Goal: Task Accomplishment & Management: Manage account settings

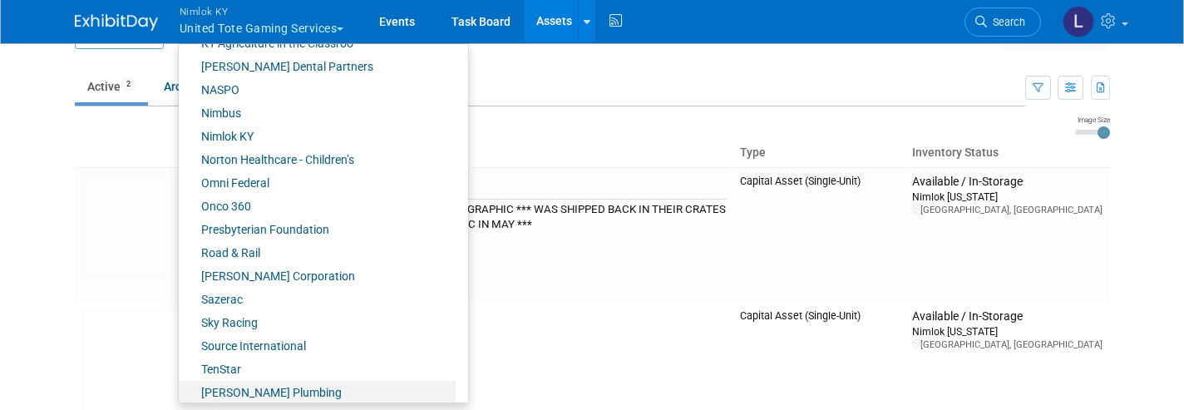
scroll to position [704, 0]
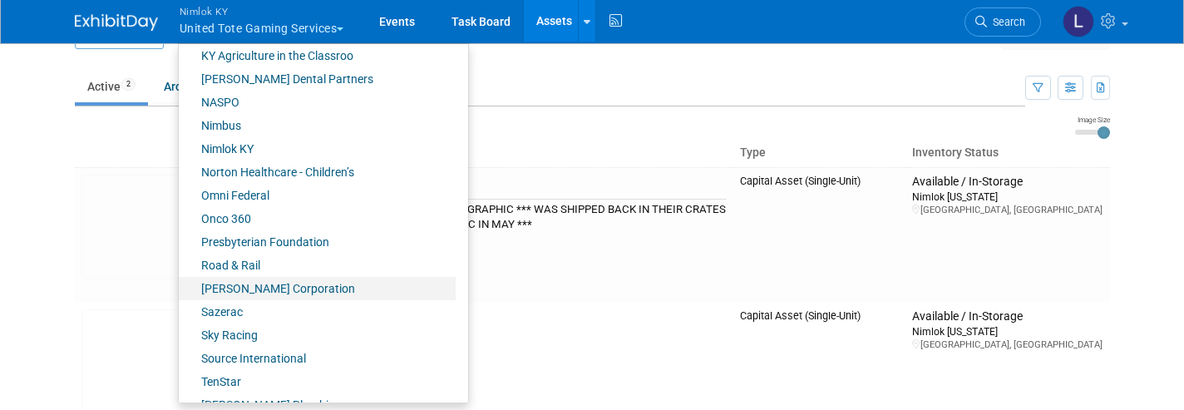
click at [249, 170] on link "Norton Healthcare - Children’s" at bounding box center [317, 171] width 277 height 23
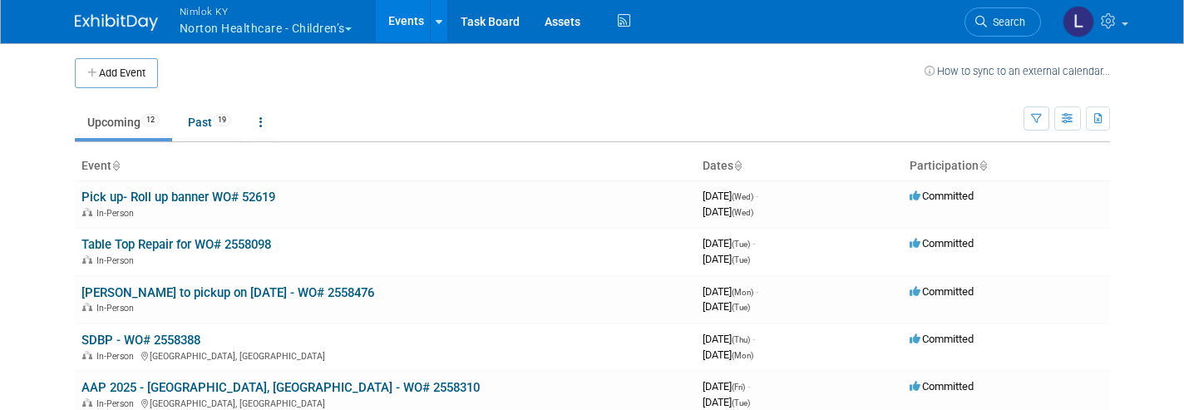
click at [196, 290] on link "Heather Rich to pickup on 9/15/25 - WO# 2558476" at bounding box center [227, 292] width 293 height 15
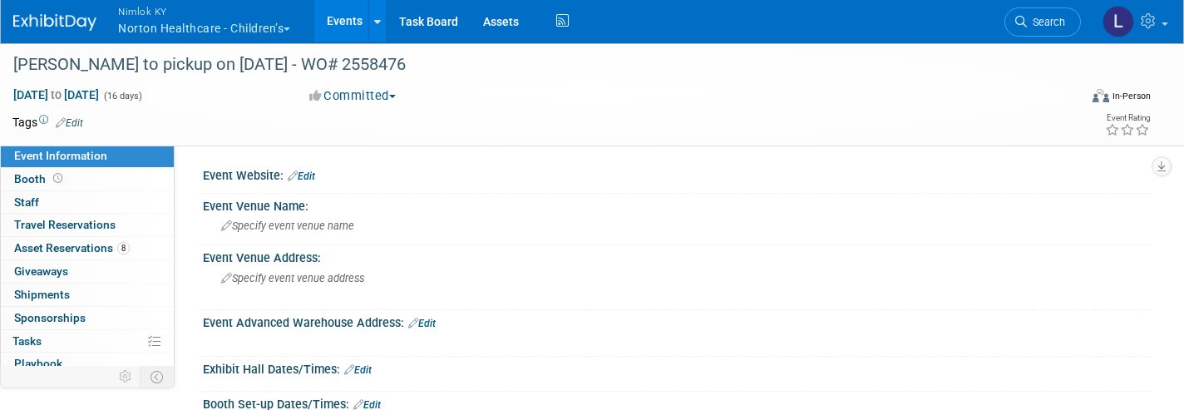
click at [76, 252] on link "8 Asset Reservations 8" at bounding box center [87, 248] width 173 height 22
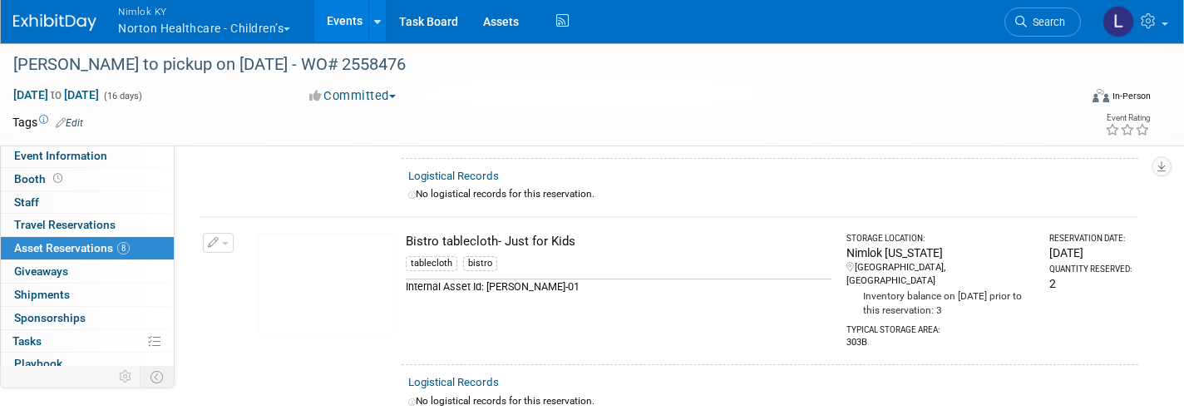
scroll to position [202, 0]
drag, startPoint x: 485, startPoint y: 285, endPoint x: 426, endPoint y: 219, distance: 88.4
click at [426, 219] on td "Bistro tablecloth- Just for Kids tablecloth bistro Internal Asset Id: BT-JK-01" at bounding box center [620, 292] width 436 height 147
click at [153, 22] on button "Nimlok KY Norton Healthcare - Children’s" at bounding box center [213, 21] width 195 height 43
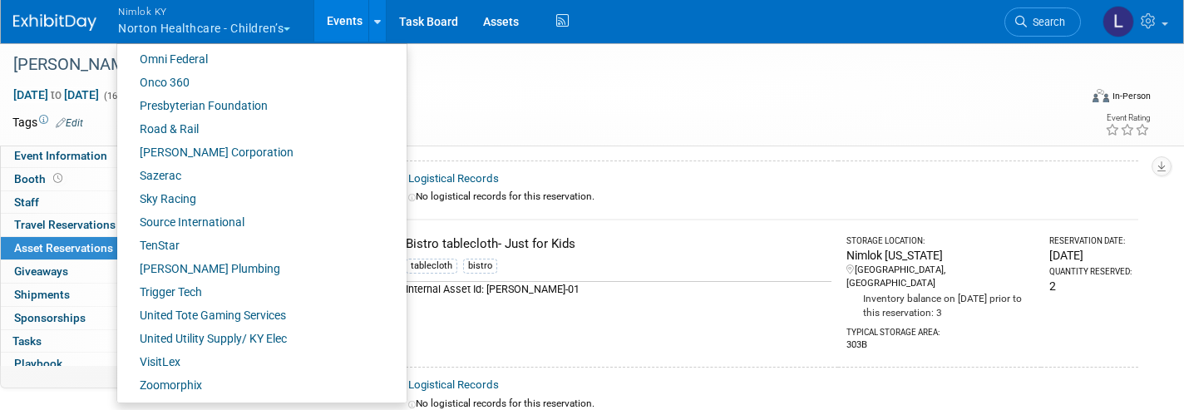
scroll to position [840, 0]
drag, startPoint x: 214, startPoint y: 278, endPoint x: 191, endPoint y: 82, distance: 196.7
click at [191, 82] on link "Onco 360" at bounding box center [255, 82] width 277 height 23
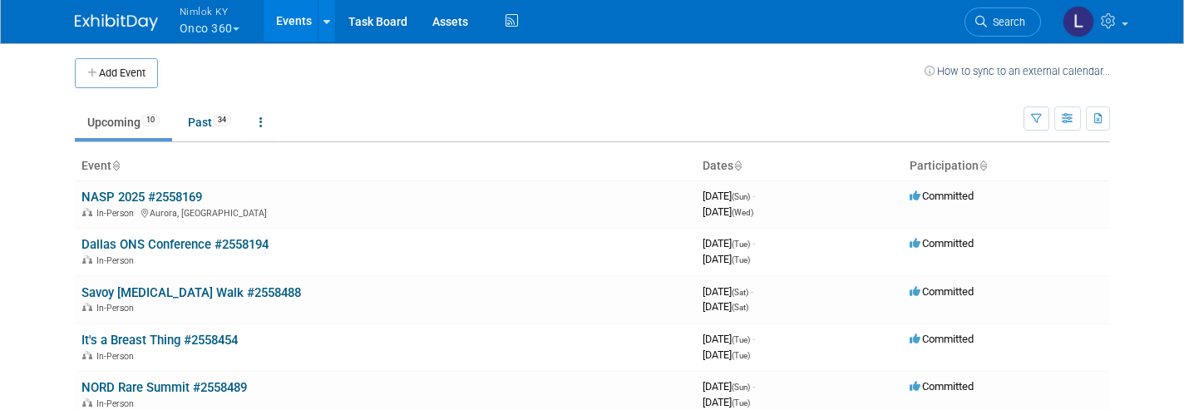
click at [199, 120] on link "Past 34" at bounding box center [209, 122] width 68 height 32
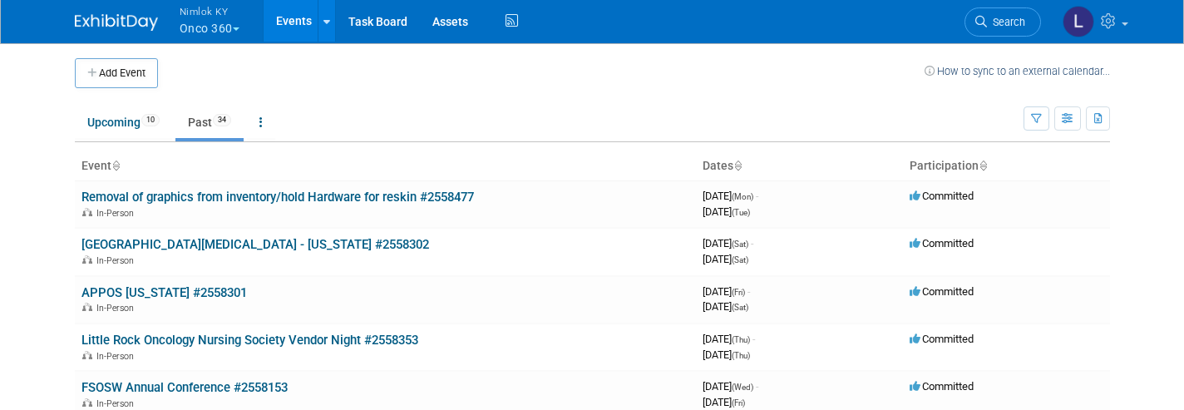
click at [315, 239] on link "Central Cancer Care Center - Kansas #2558302" at bounding box center [255, 244] width 348 height 15
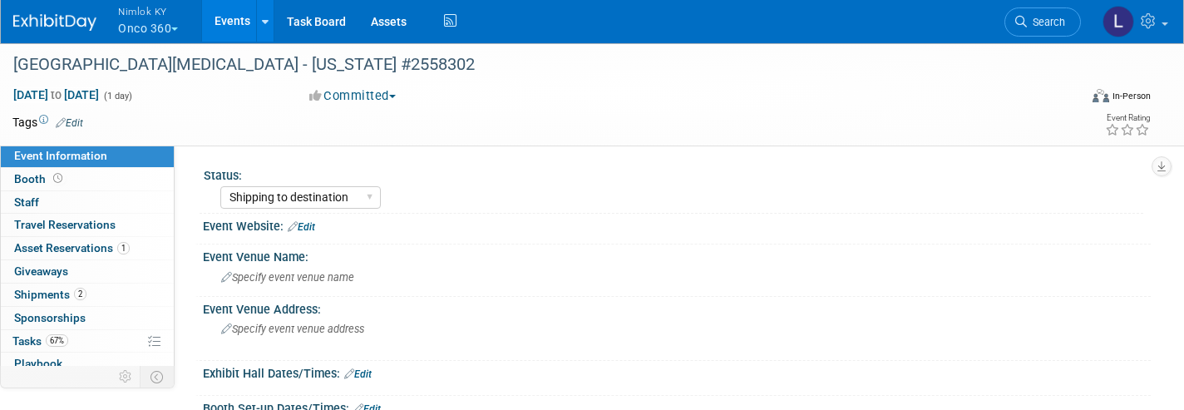
select select "Shipping to destination"
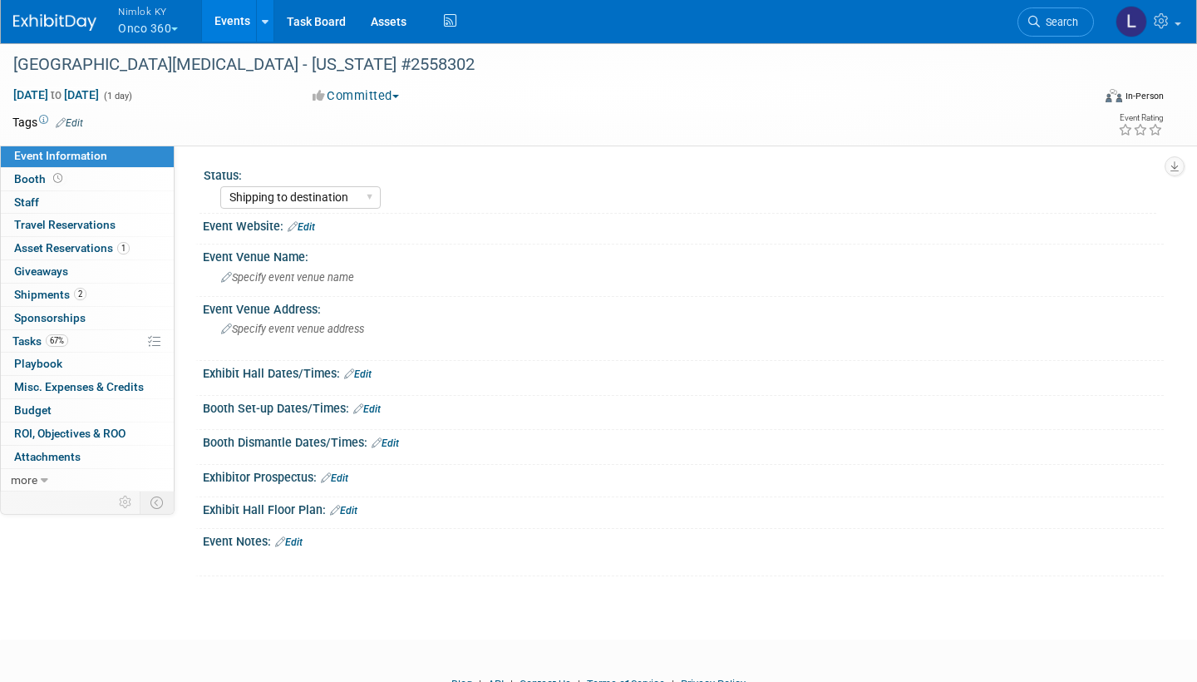
click at [91, 244] on span "Asset Reservations 1" at bounding box center [72, 247] width 116 height 13
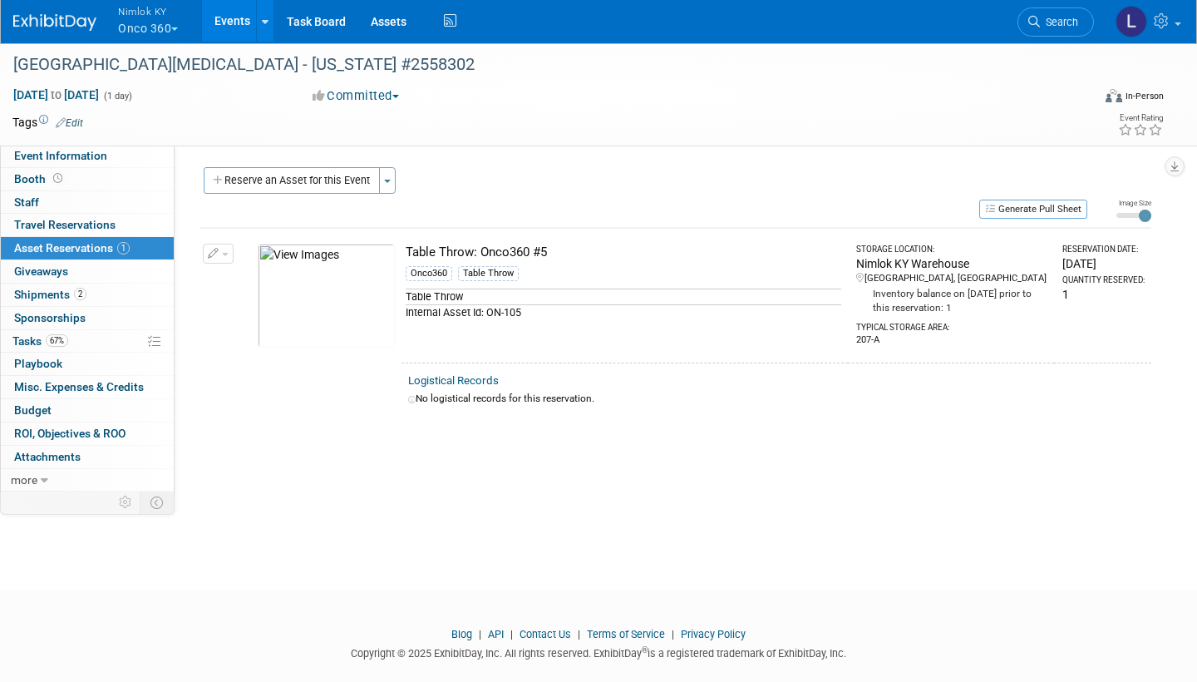
click at [476, 377] on link "Logistical Records" at bounding box center [453, 380] width 91 height 12
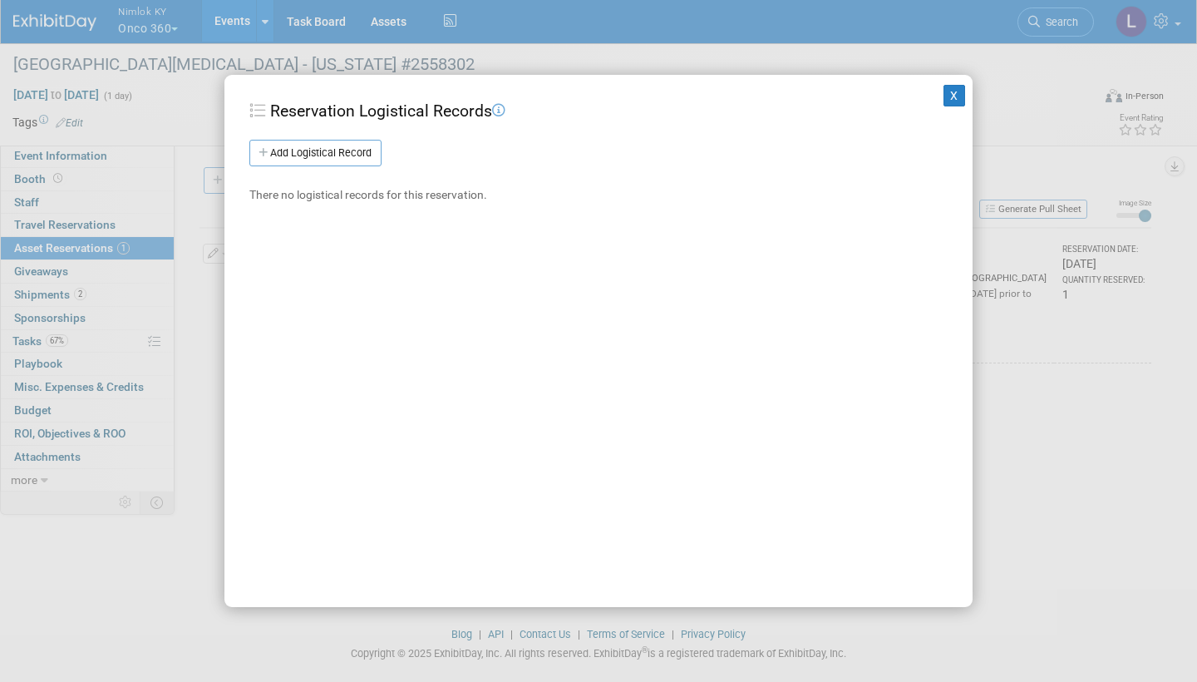
click at [332, 161] on link "Add Logistical Record" at bounding box center [315, 153] width 132 height 27
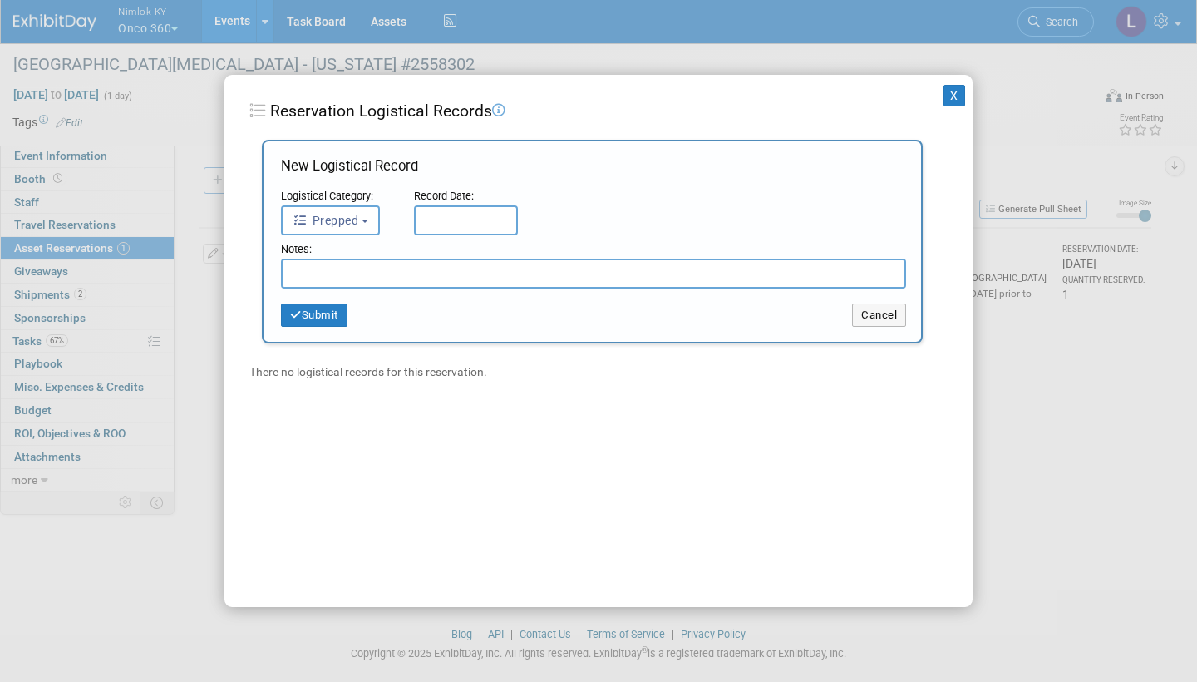
click at [366, 229] on button "Prepped" at bounding box center [330, 220] width 99 height 30
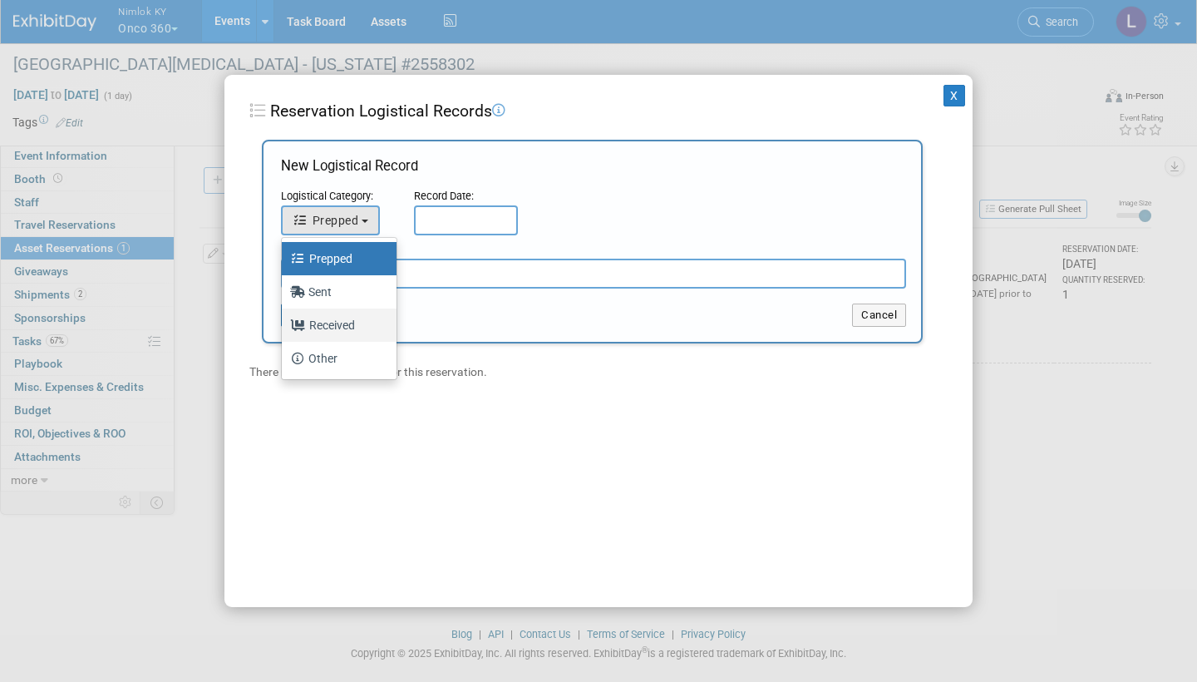
click at [348, 323] on label "Received" at bounding box center [335, 325] width 90 height 27
click at [284, 323] on input "Received" at bounding box center [279, 323] width 11 height 11
select select "3"
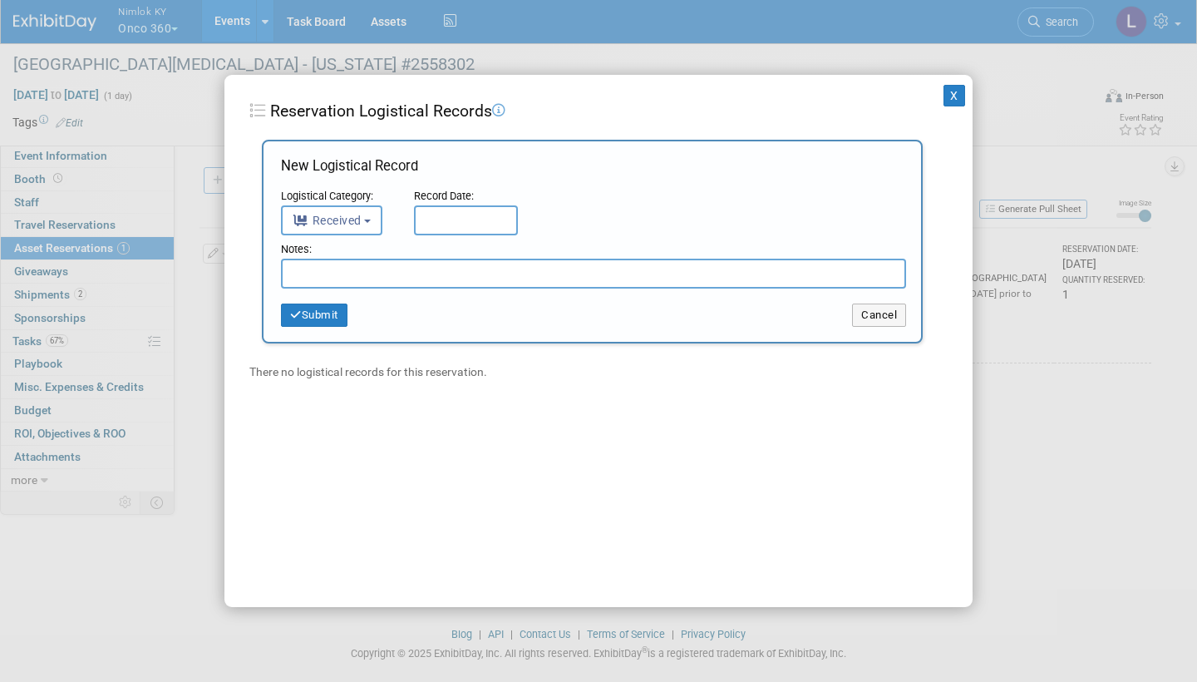
drag, startPoint x: 348, startPoint y: 323, endPoint x: 440, endPoint y: 214, distance: 142.9
click at [440, 214] on input "text" at bounding box center [466, 220] width 104 height 30
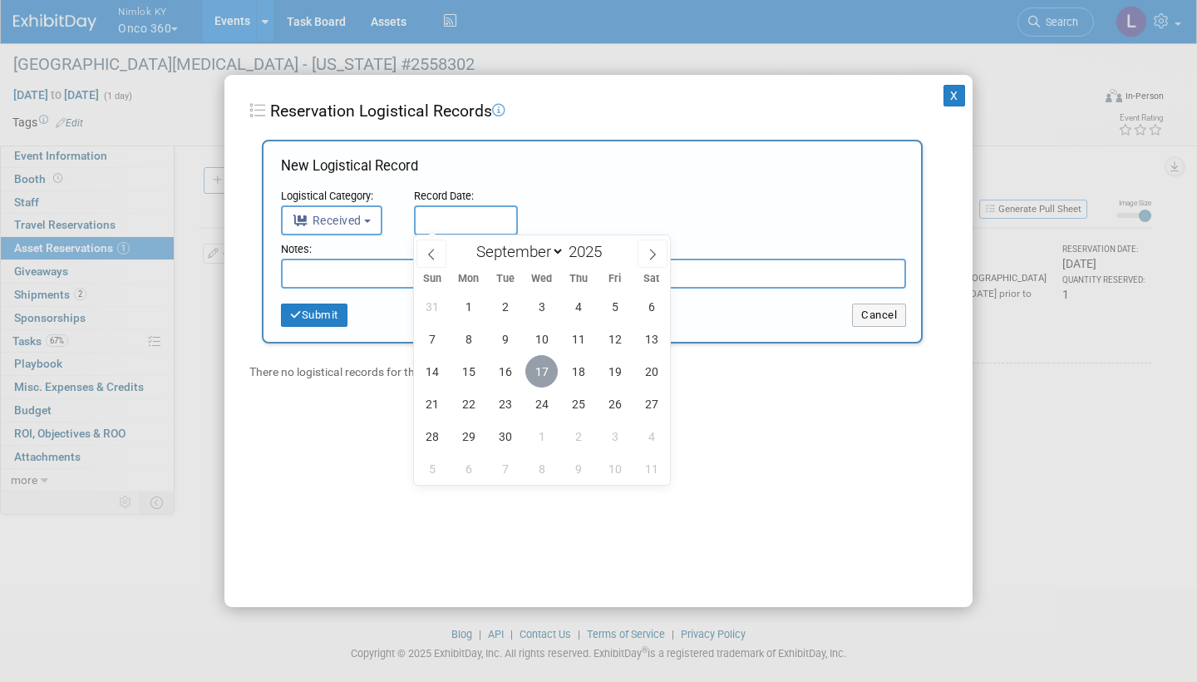
click at [547, 370] on span "17" at bounding box center [541, 371] width 32 height 32
type input "[DATE]"
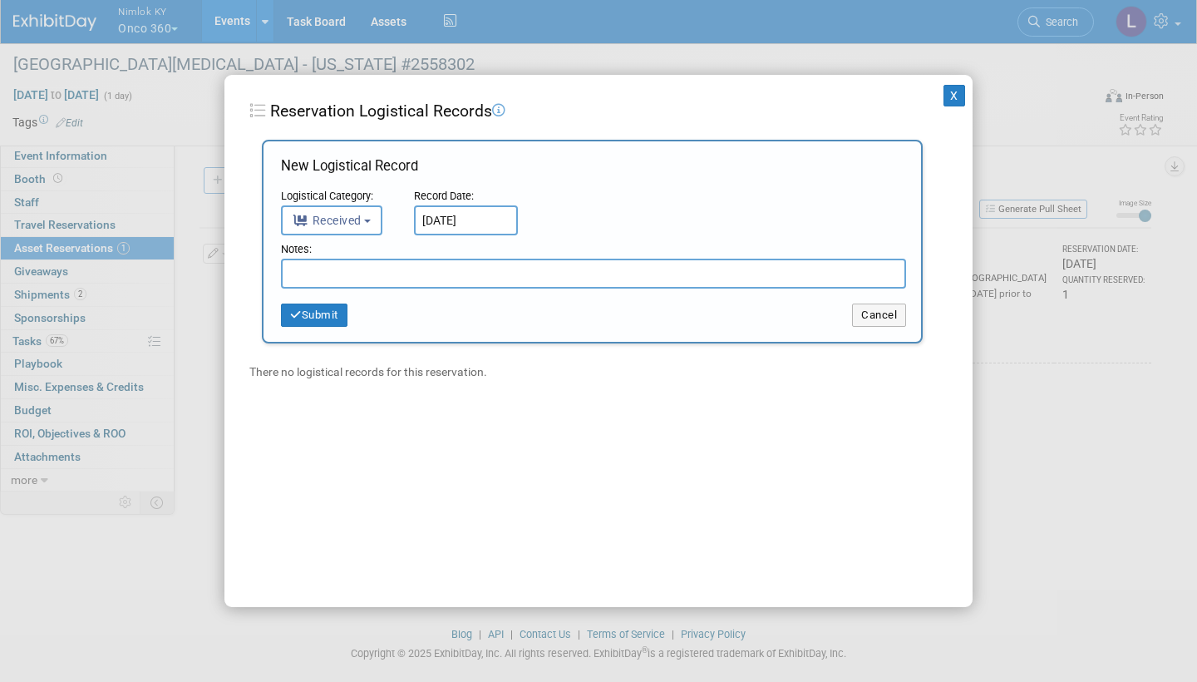
click at [333, 272] on input "text" at bounding box center [593, 274] width 625 height 30
type input "Received with stains, will dry clean"
click at [321, 310] on button "Submit" at bounding box center [314, 314] width 67 height 23
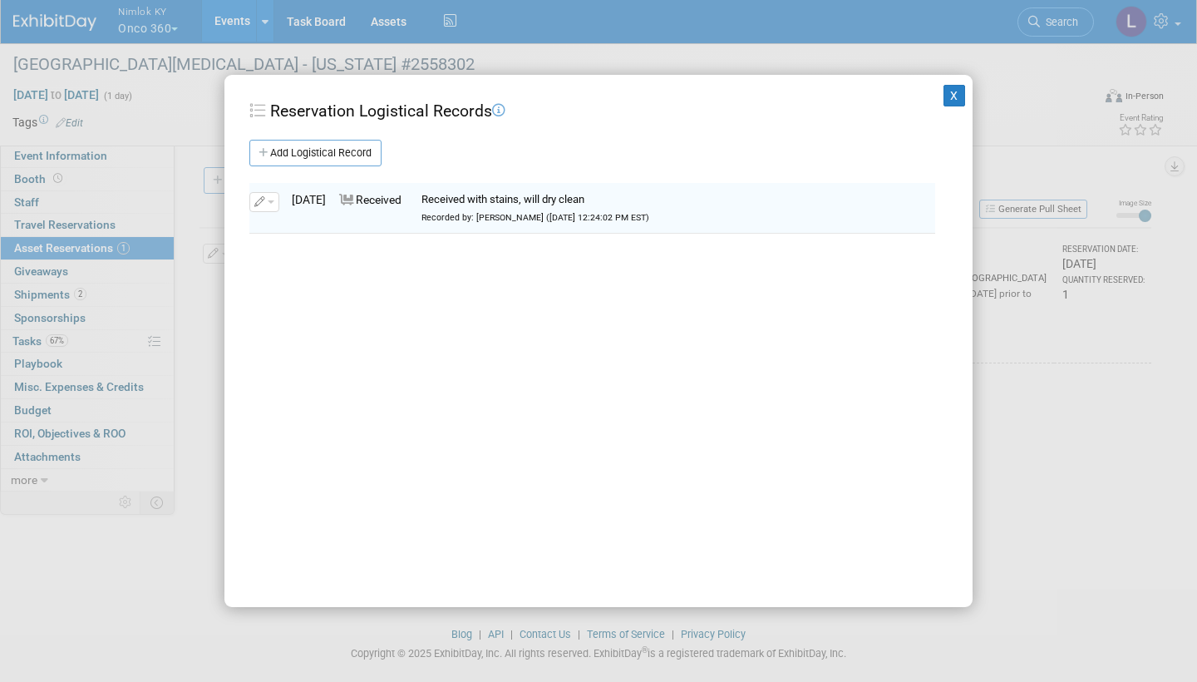
click at [953, 94] on button "X" at bounding box center [955, 96] width 22 height 22
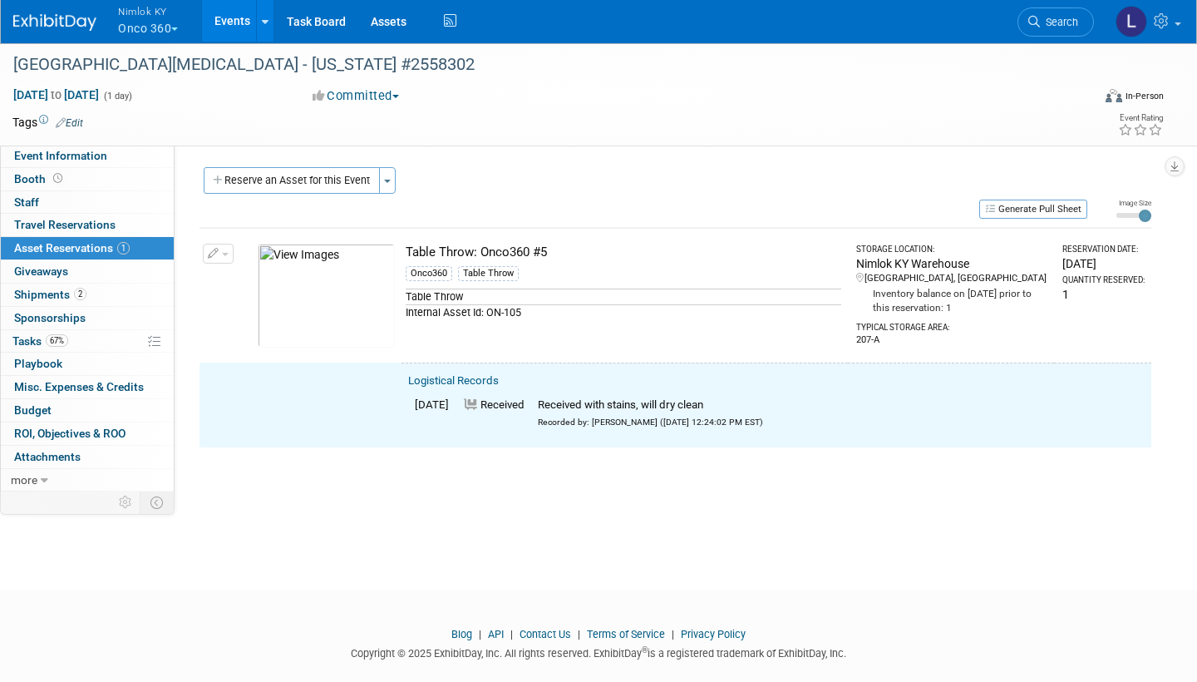
click at [221, 249] on button "button" at bounding box center [218, 254] width 31 height 20
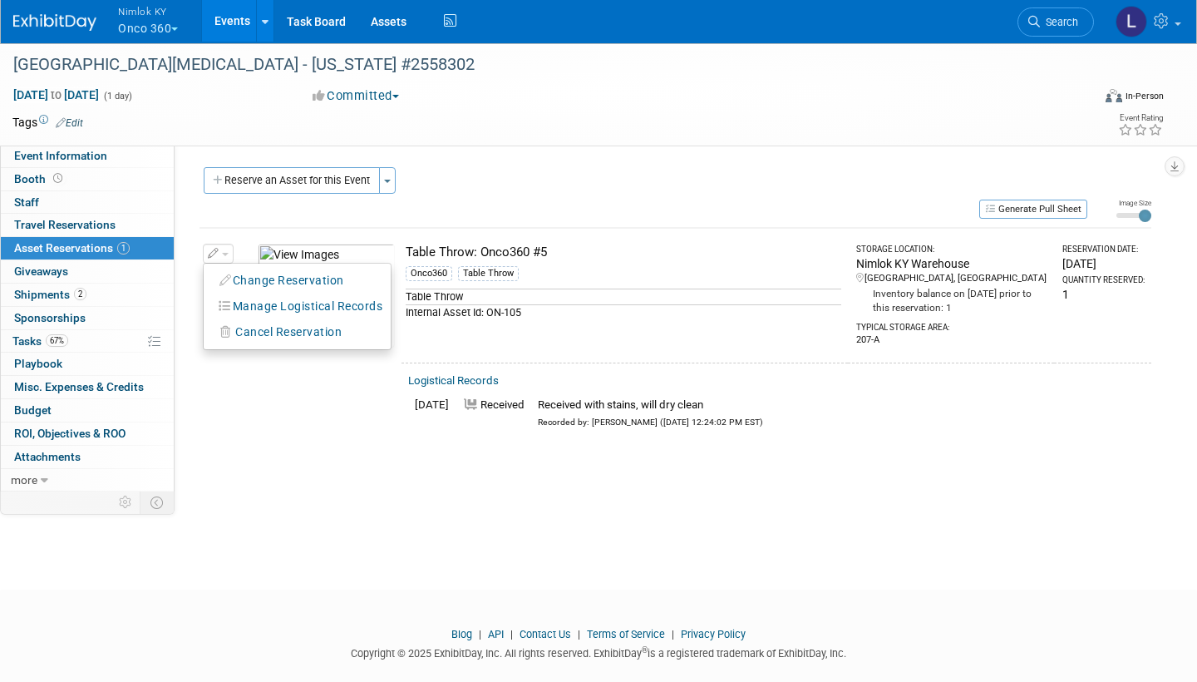
click at [270, 276] on button "Change Reservation" at bounding box center [282, 280] width 141 height 22
select select "8"
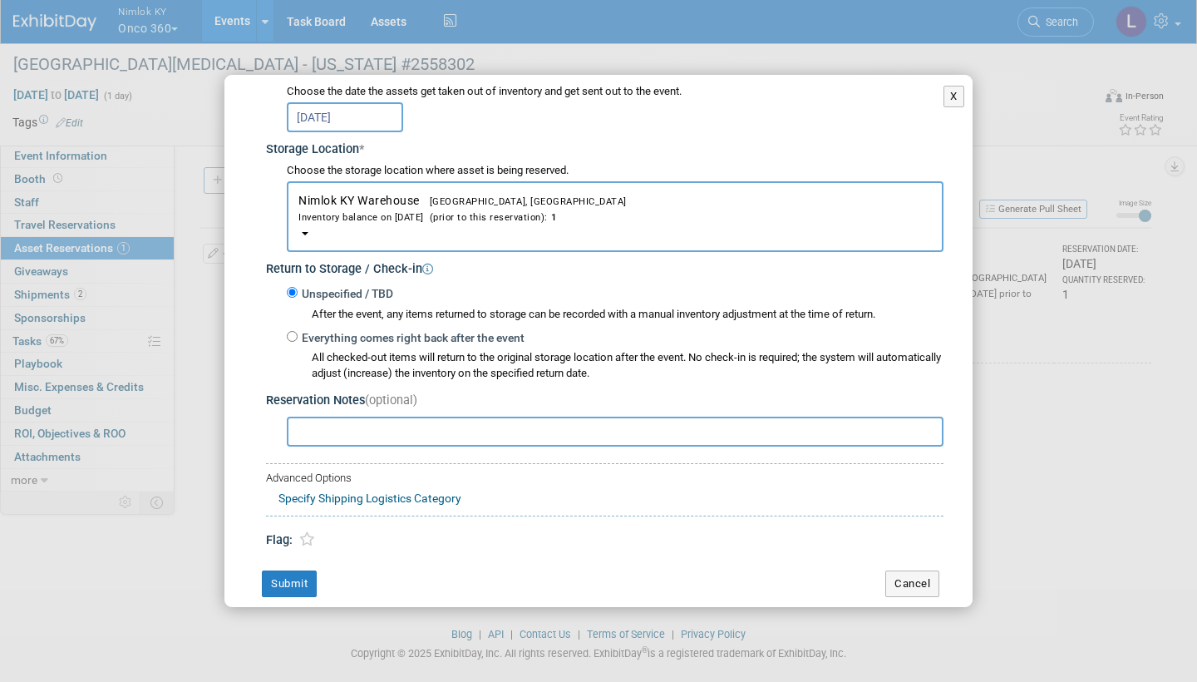
scroll to position [233, 0]
click at [294, 332] on input "Everything comes right back after the event" at bounding box center [292, 337] width 11 height 11
radio input "true"
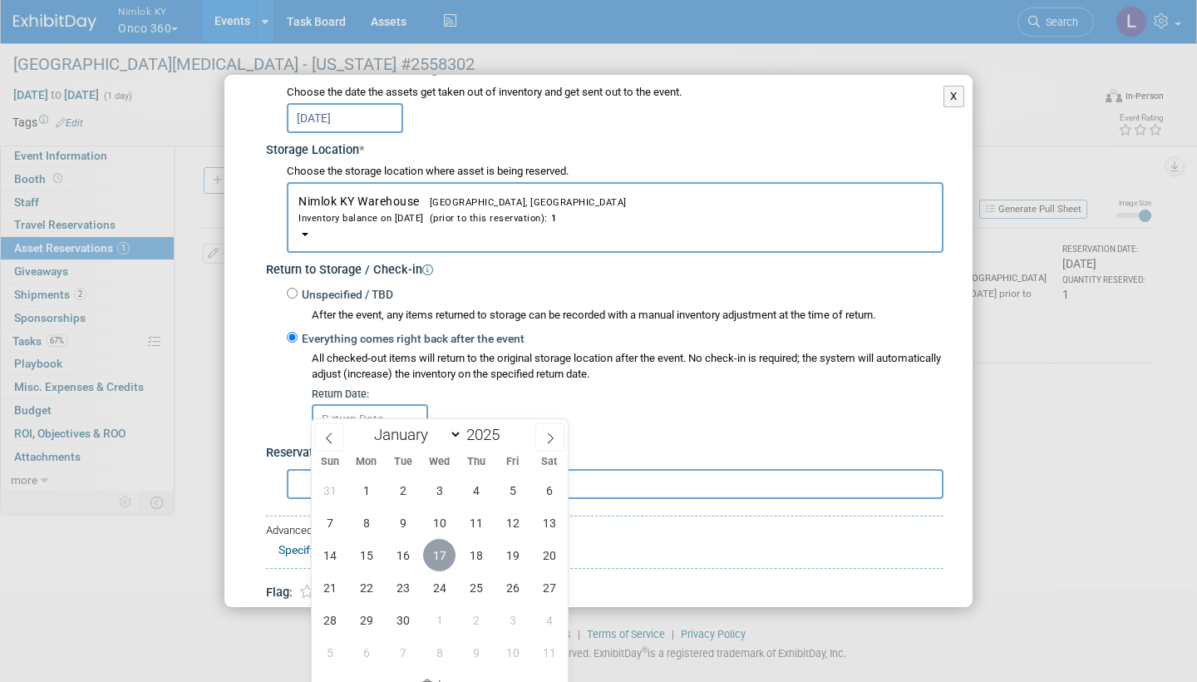
click at [442, 409] on span "17" at bounding box center [439, 555] width 32 height 32
type input "[DATE]"
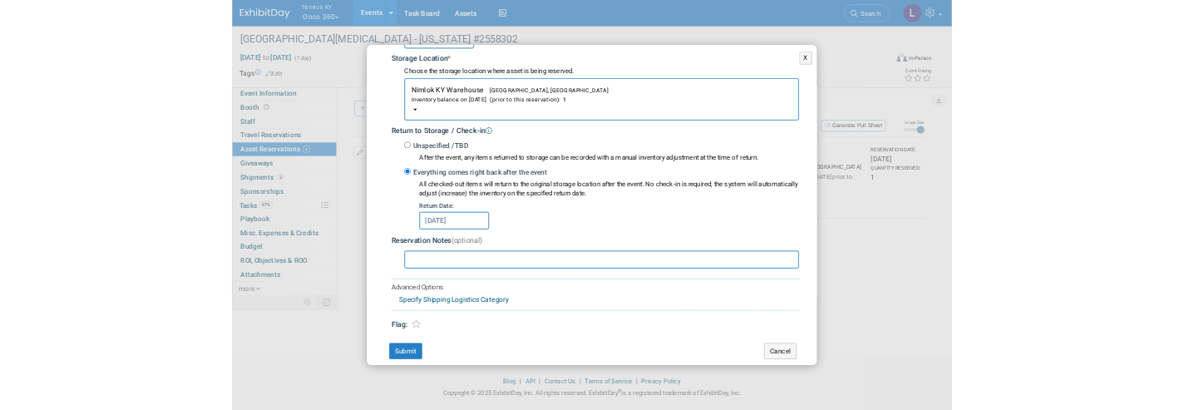
scroll to position [283, 0]
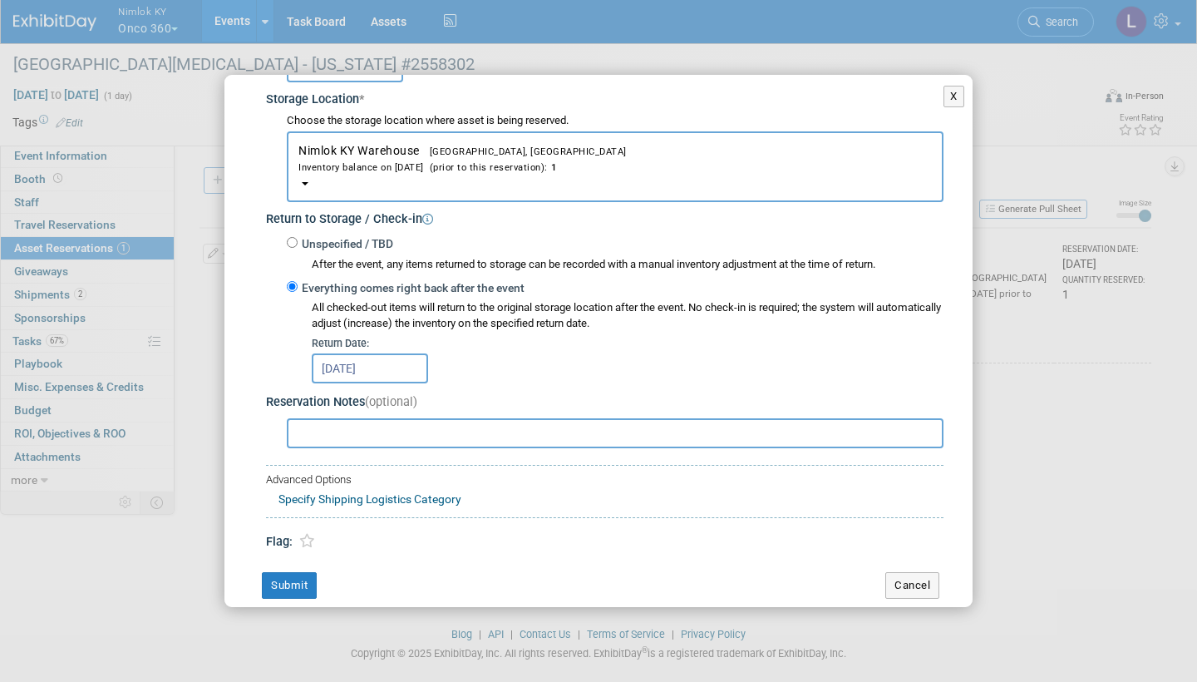
click at [308, 409] on button "Submit" at bounding box center [289, 585] width 55 height 27
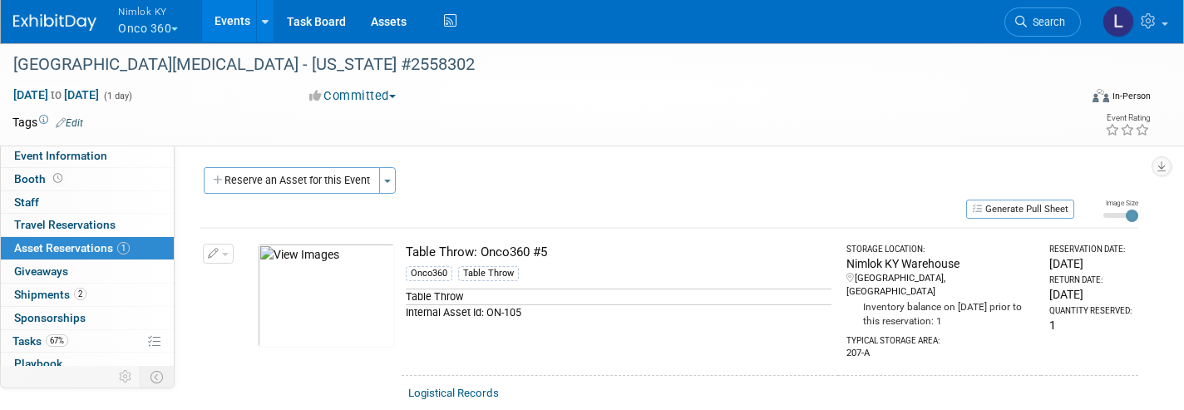
click at [154, 22] on button "Nimlok KY Onco 360" at bounding box center [157, 21] width 82 height 43
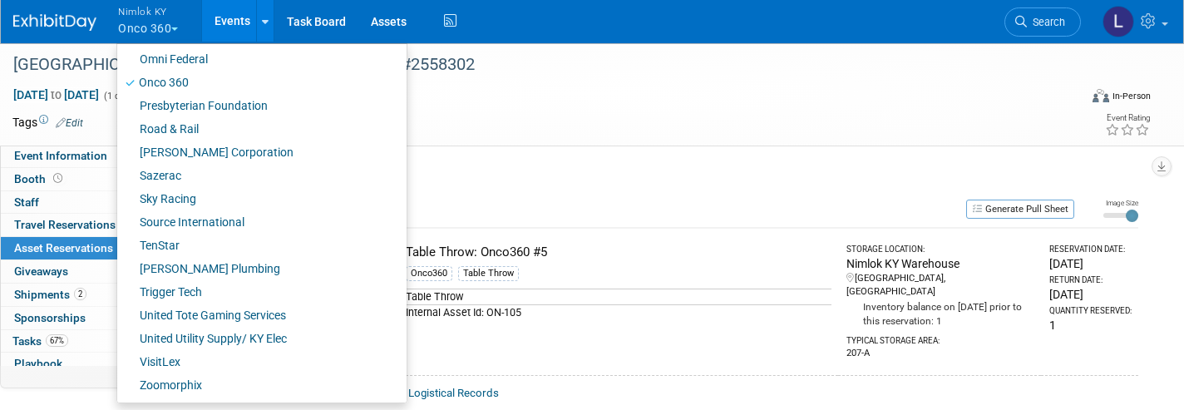
scroll to position [840, 0]
click at [214, 316] on link "United Tote Gaming Services" at bounding box center [255, 315] width 277 height 23
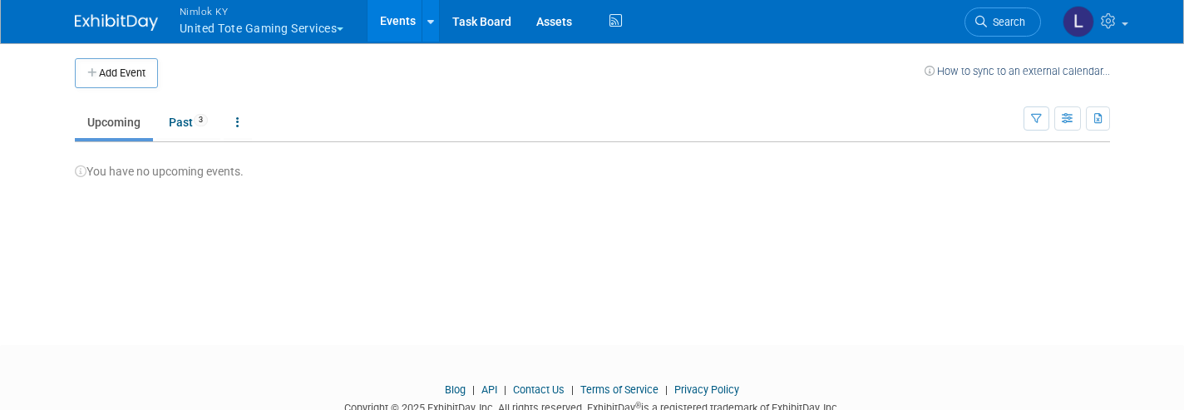
click at [561, 26] on link "Assets" at bounding box center [554, 21] width 61 height 42
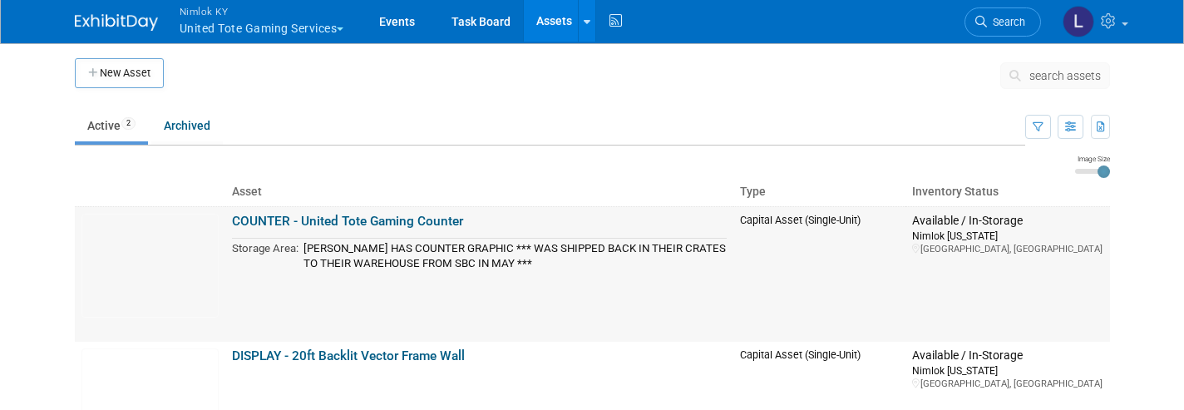
click at [226, 31] on button "Nimlok KY United Tote Gaming Services" at bounding box center [271, 21] width 187 height 43
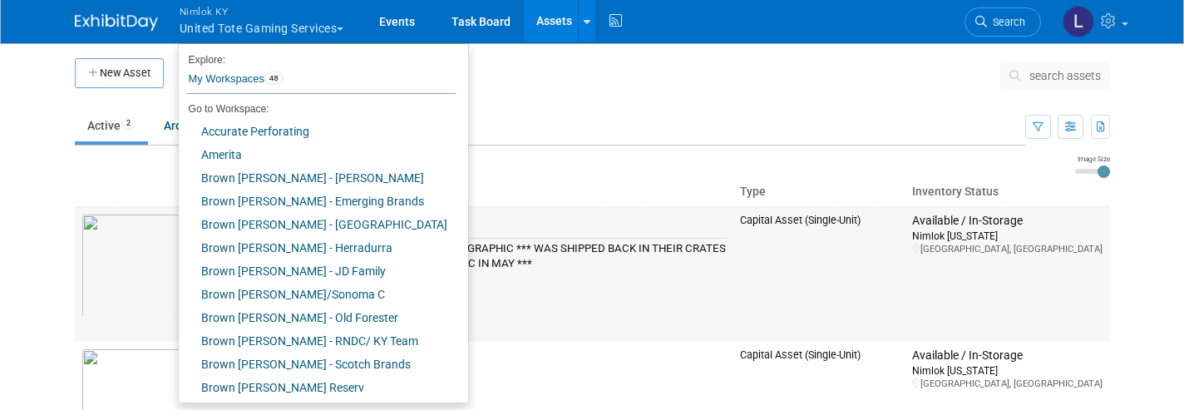
click at [232, 150] on link "Amerita" at bounding box center [317, 154] width 277 height 23
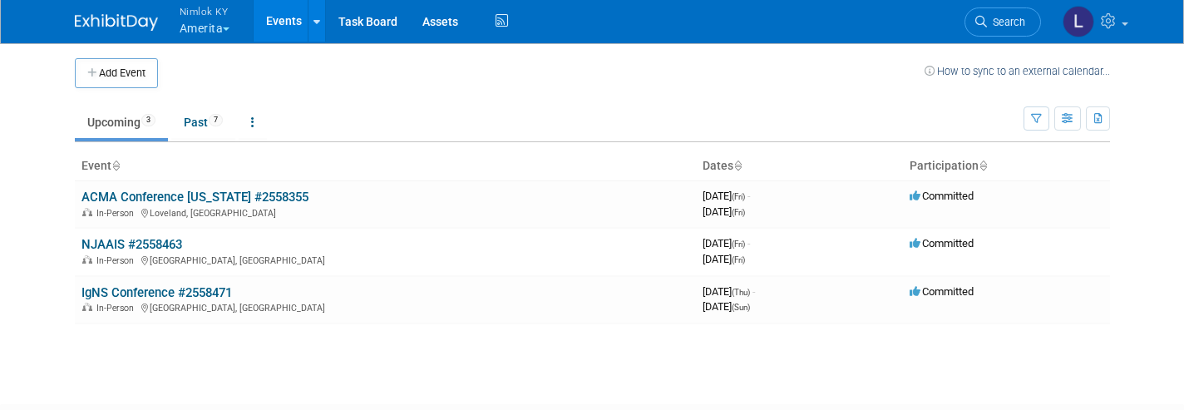
click at [446, 23] on link "Assets" at bounding box center [440, 21] width 61 height 42
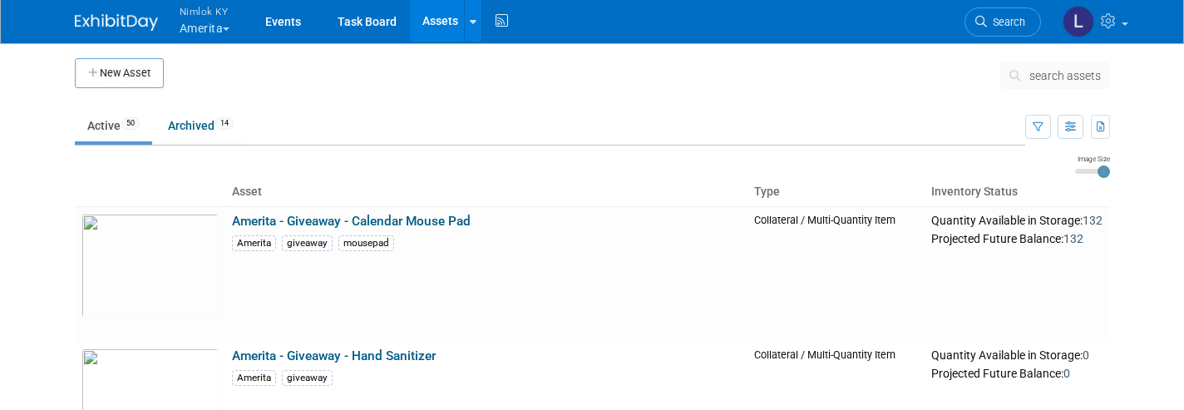
click at [286, 24] on link "Events" at bounding box center [283, 21] width 61 height 42
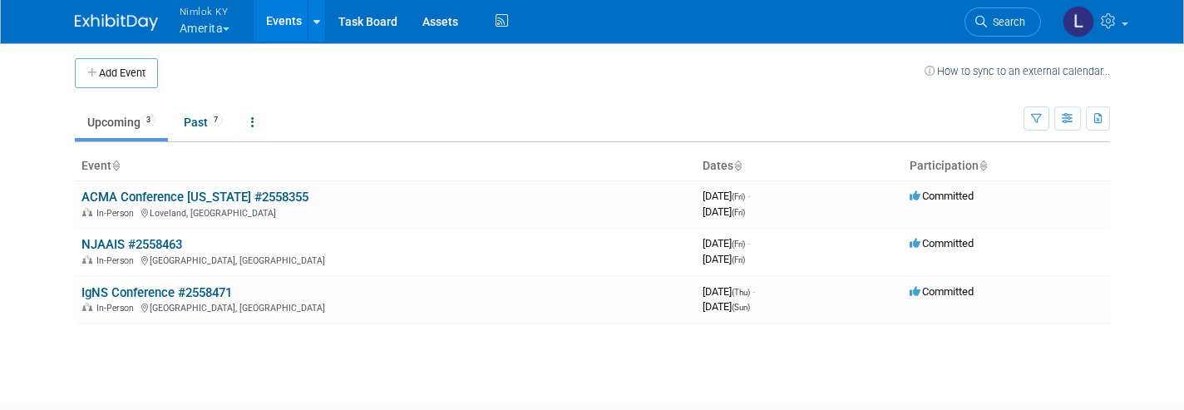
click at [207, 185] on td "ACMA Conference [US_STATE] #2558355 In-Person [GEOGRAPHIC_DATA], CO" at bounding box center [385, 203] width 621 height 47
click at [207, 194] on link "ACMA Conference [US_STATE] #2558355" at bounding box center [194, 197] width 227 height 15
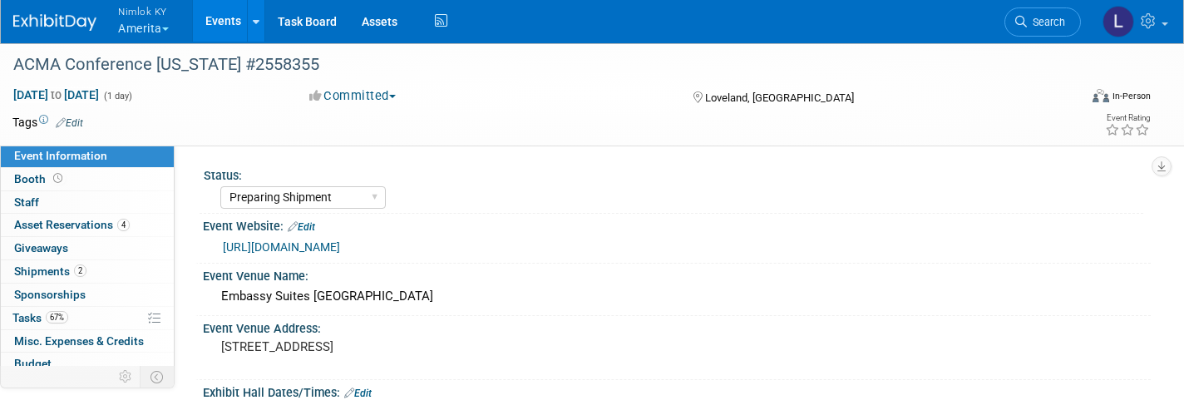
select select "Preparing Shipment"
click at [217, 21] on link "Events" at bounding box center [223, 21] width 61 height 42
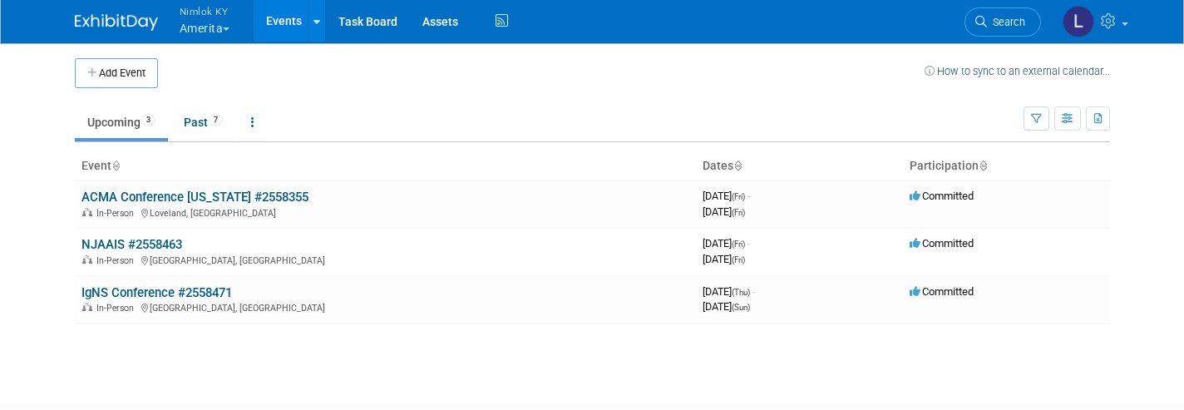
click at [150, 237] on link "NJAAIS #2558463" at bounding box center [131, 244] width 101 height 15
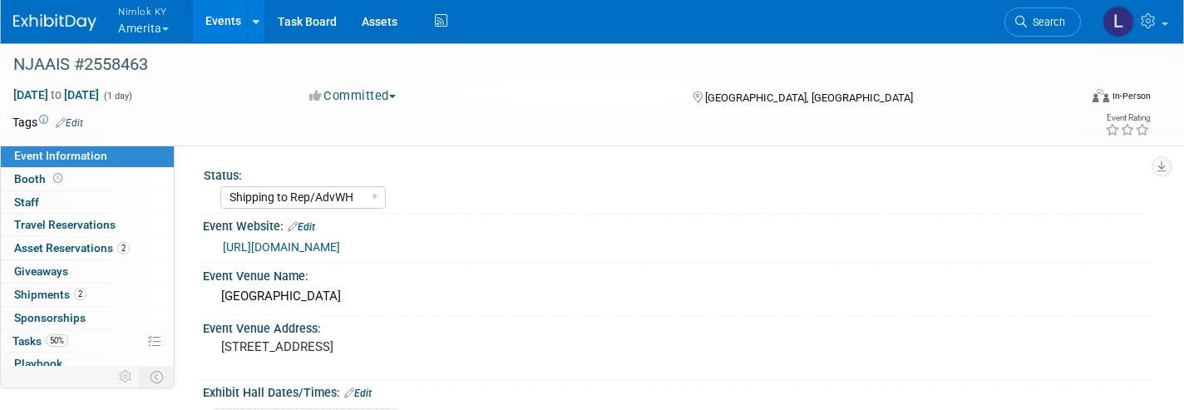
select select "Shipping to Rep/AdvWH"
click at [90, 249] on span "Asset Reservations 2" at bounding box center [72, 247] width 116 height 13
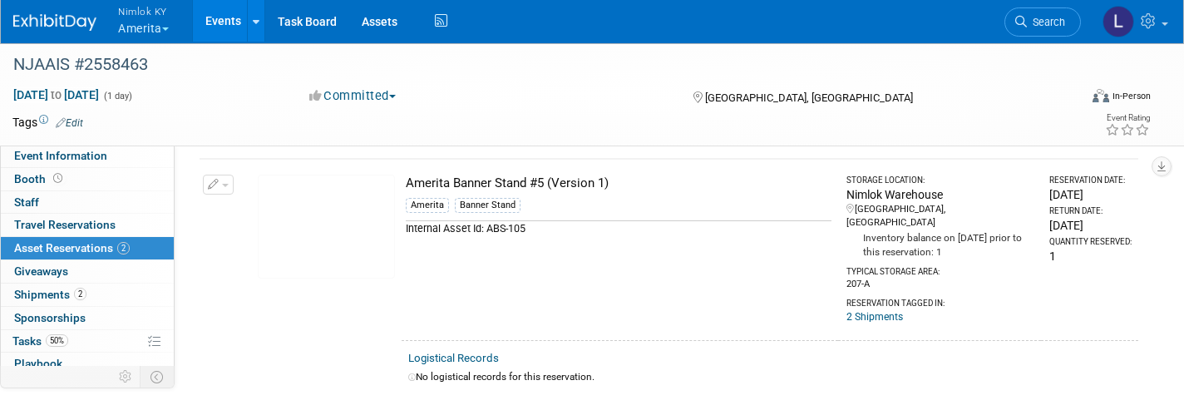
scroll to position [313, 0]
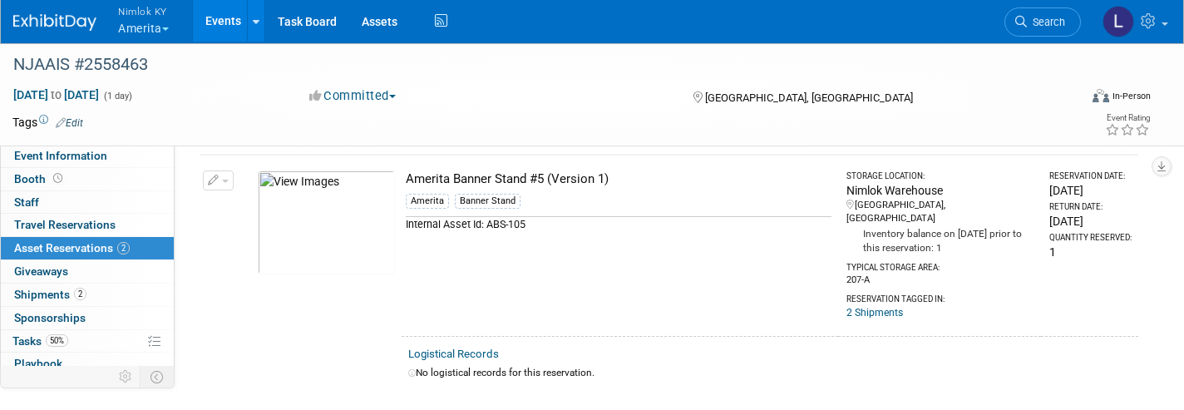
drag, startPoint x: 524, startPoint y: 273, endPoint x: 233, endPoint y: 21, distance: 384.9
click at [233, 21] on link "Events" at bounding box center [223, 21] width 61 height 42
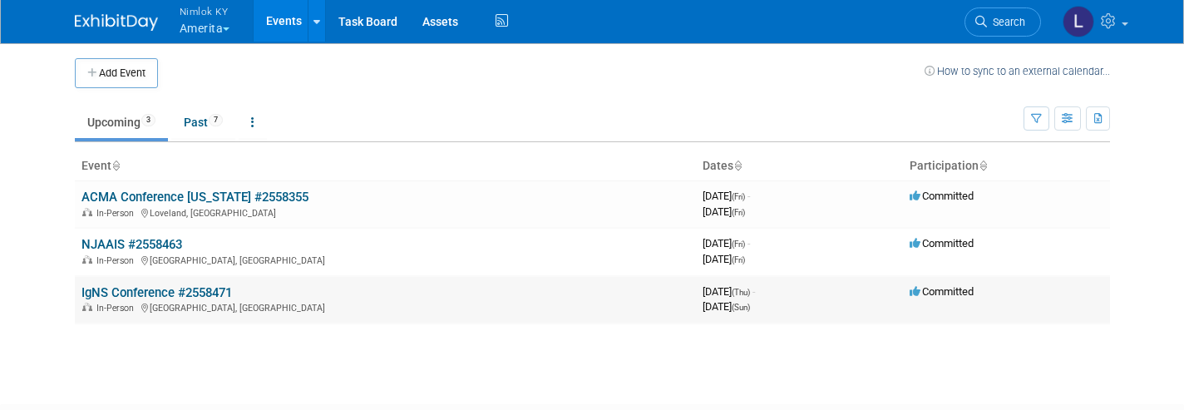
drag, startPoint x: 0, startPoint y: 0, endPoint x: 155, endPoint y: 286, distance: 325.5
click at [155, 286] on link "IgNS Conference #2558471" at bounding box center [156, 292] width 150 height 15
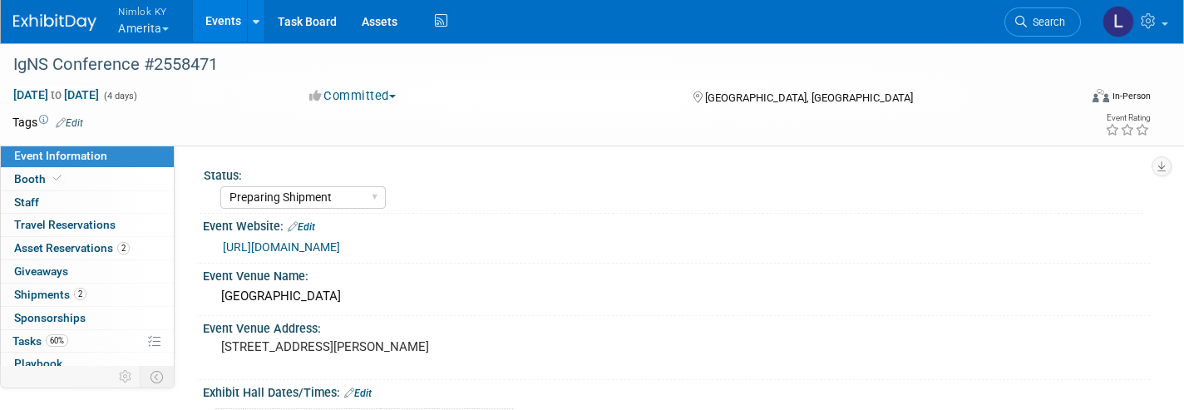
select select "Preparing Shipment"
click at [82, 241] on span "Asset Reservations 2" at bounding box center [72, 247] width 116 height 13
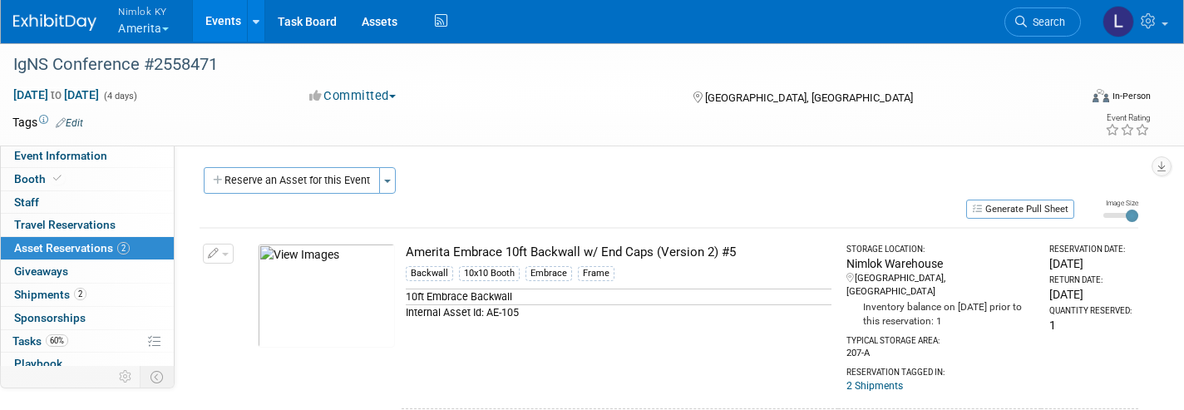
click at [382, 25] on link "Assets" at bounding box center [379, 21] width 61 height 42
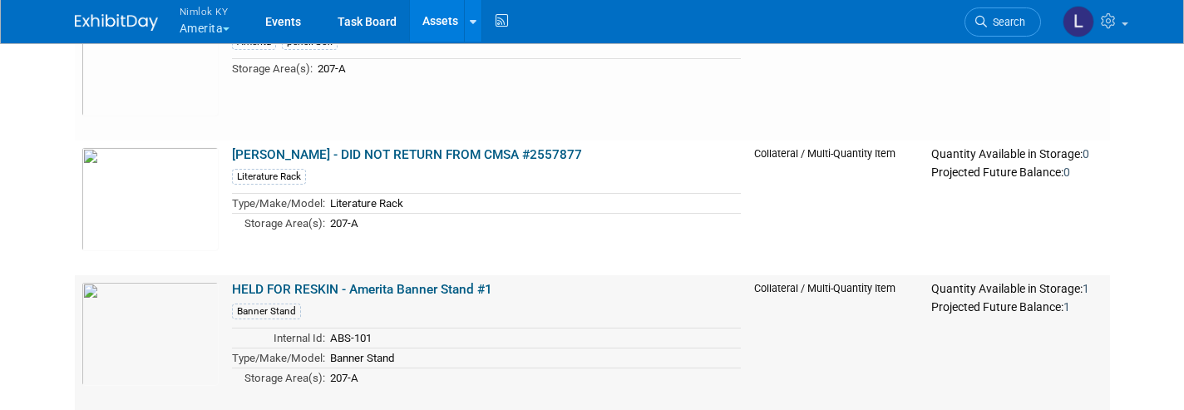
scroll to position [6112, 0]
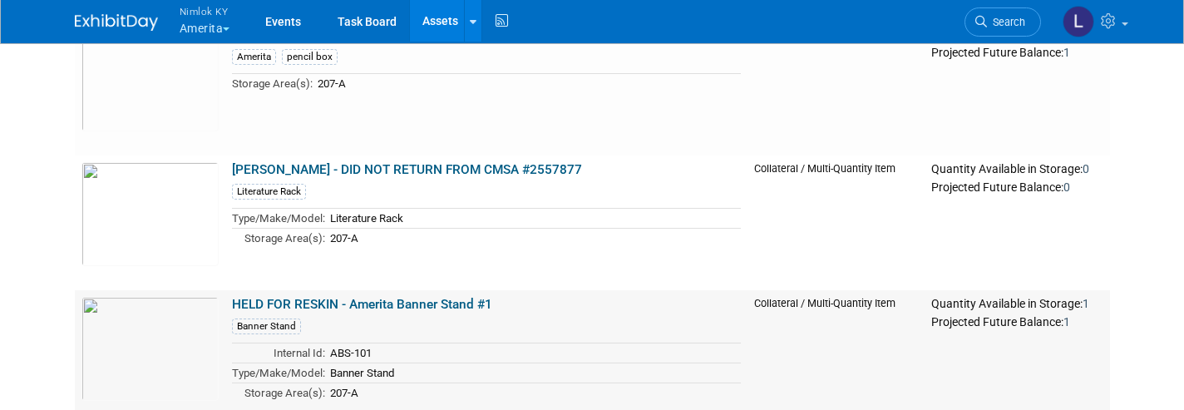
click at [390, 166] on link "[PERSON_NAME] - DID NOT RETURN FROM CMSA #2557877" at bounding box center [407, 169] width 350 height 15
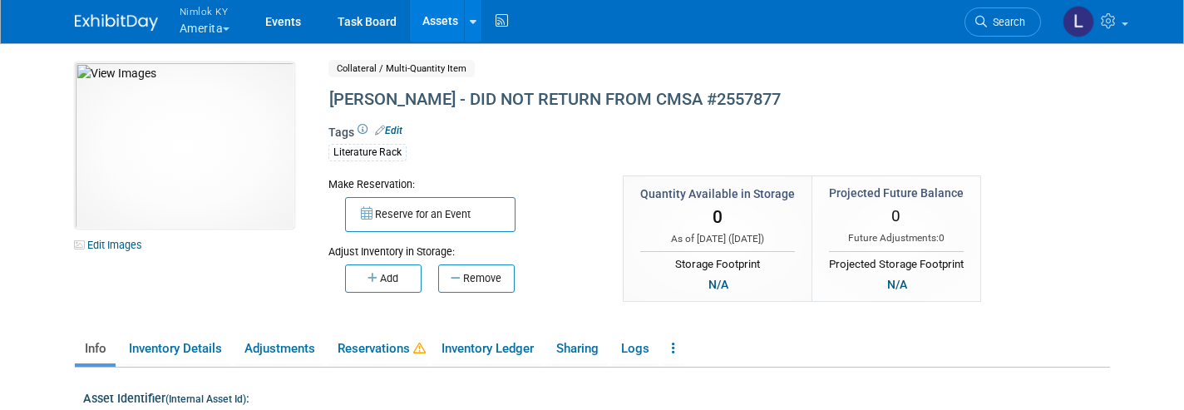
click at [387, 344] on link "Reservations" at bounding box center [378, 348] width 101 height 29
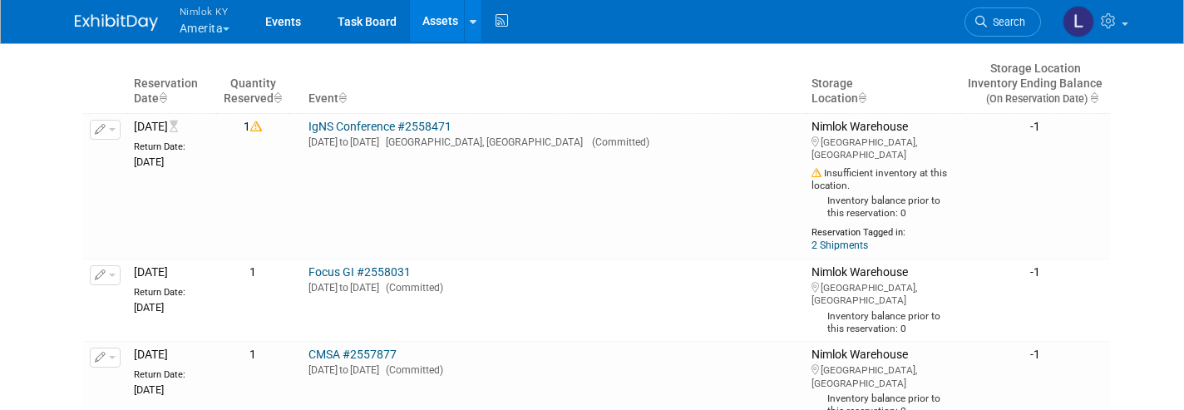
scroll to position [378, 0]
click at [446, 22] on link "Assets" at bounding box center [440, 21] width 61 height 42
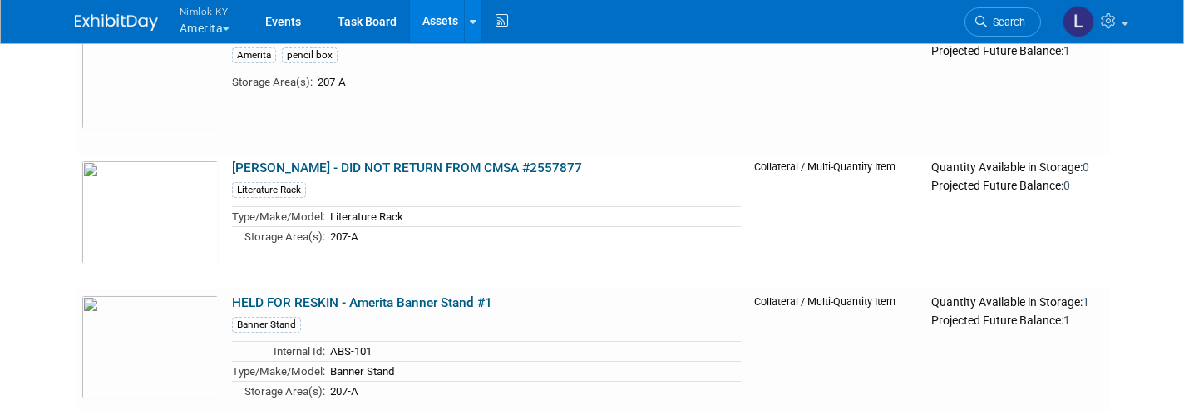
scroll to position [6116, 0]
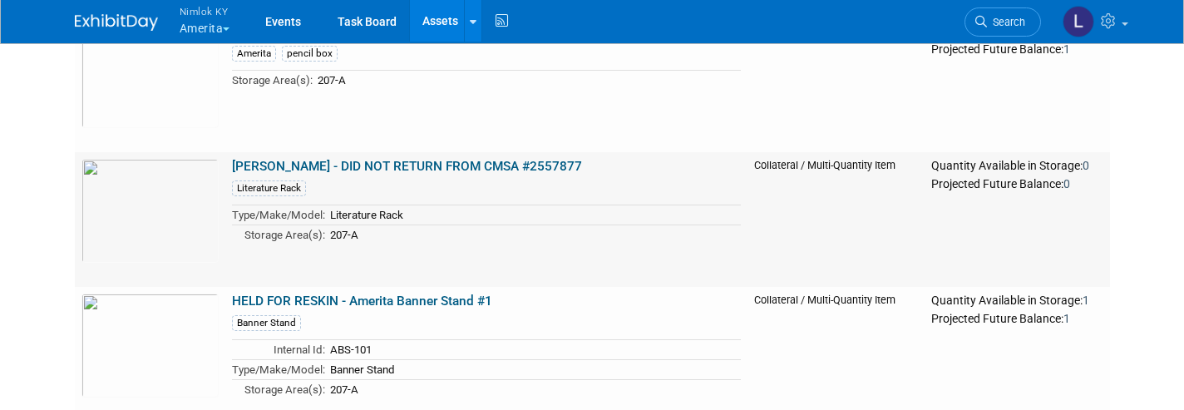
click at [273, 164] on link "[PERSON_NAME] - DID NOT RETURN FROM CMSA #2557877" at bounding box center [407, 166] width 350 height 15
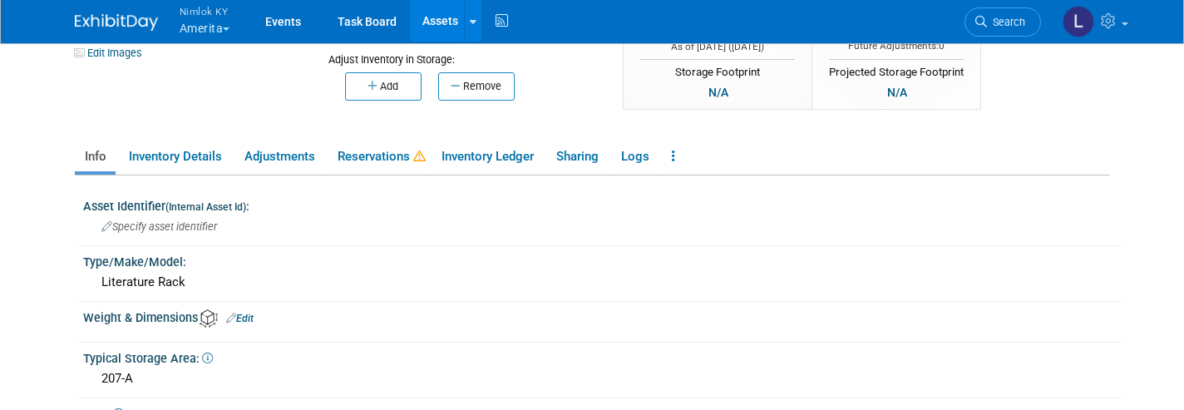
scroll to position [183, 0]
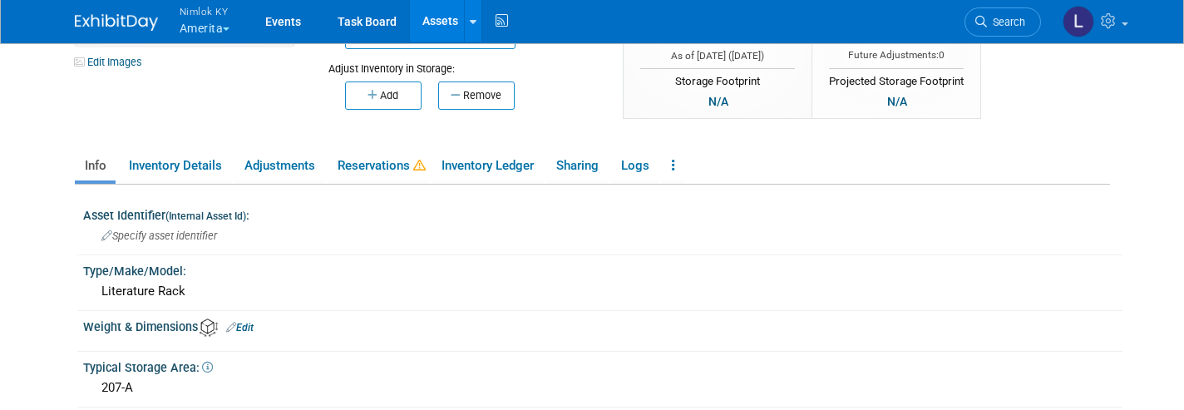
click at [195, 157] on link "Inventory Details" at bounding box center [175, 165] width 112 height 29
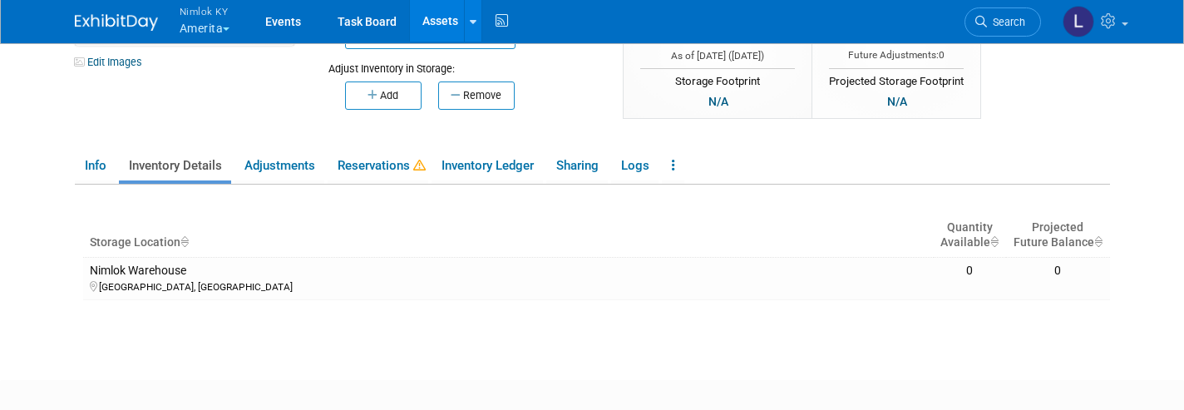
click at [289, 161] on link "Adjustments" at bounding box center [279, 165] width 90 height 29
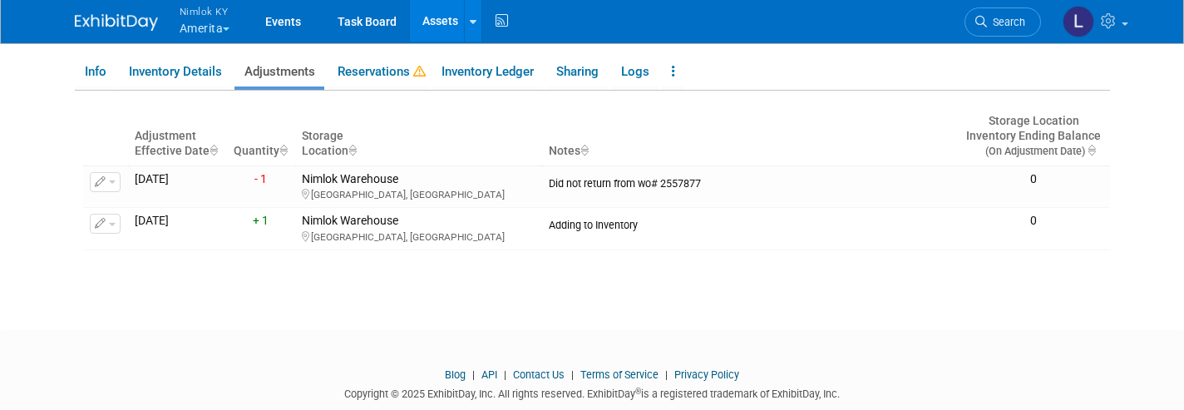
scroll to position [278, 0]
drag, startPoint x: 283, startPoint y: 362, endPoint x: 495, endPoint y: 69, distance: 360.9
click at [495, 69] on link "Inventory Ledger" at bounding box center [486, 71] width 111 height 29
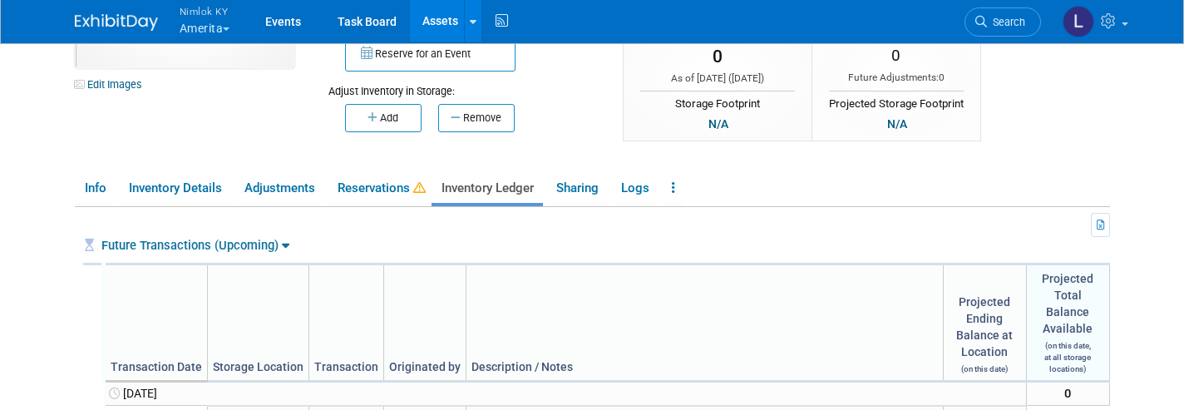
scroll to position [160, 0]
click at [579, 184] on link "Sharing" at bounding box center [577, 188] width 62 height 29
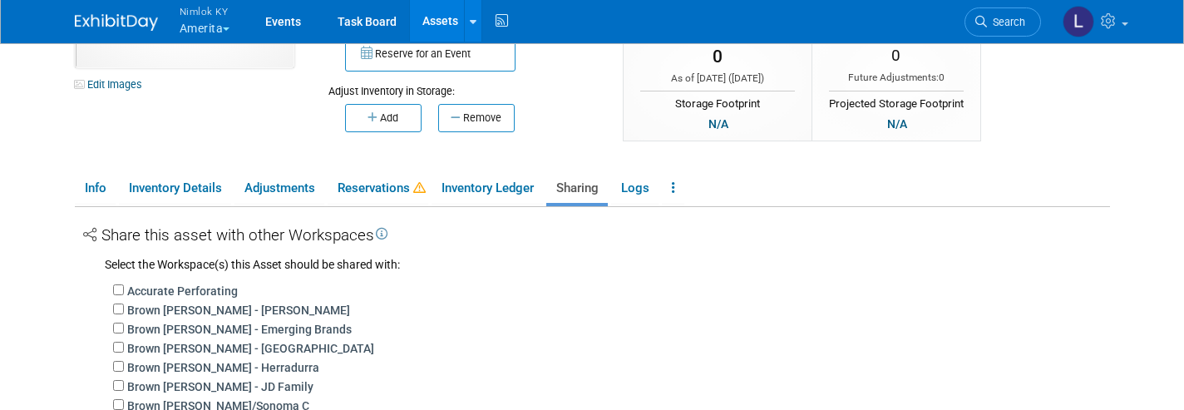
click at [637, 186] on link "Logs" at bounding box center [634, 188] width 47 height 29
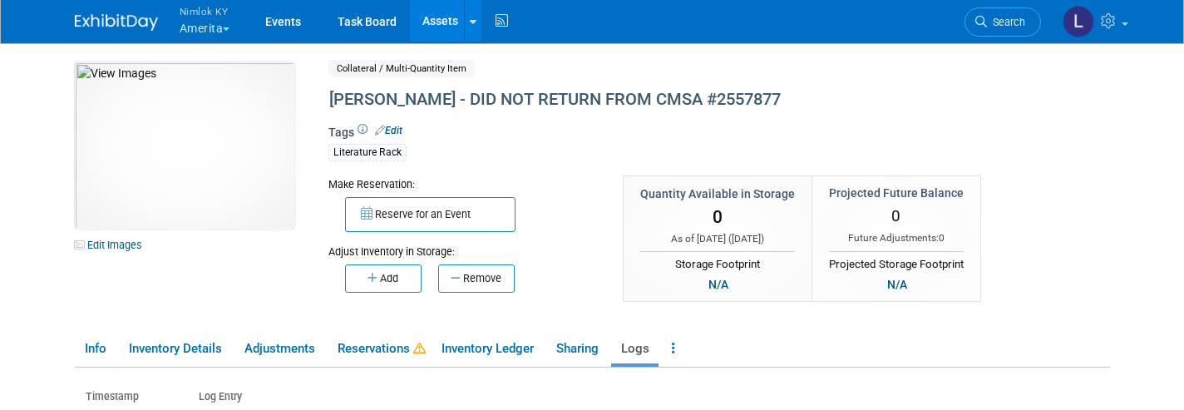
scroll to position [0, 0]
